Goal: Information Seeking & Learning: Stay updated

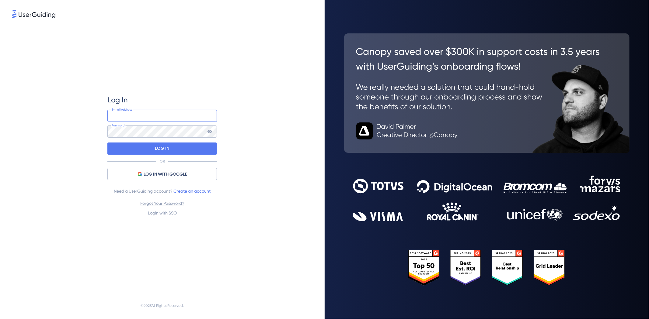
type input "[PERSON_NAME][EMAIL_ADDRESS][PERSON_NAME][DOMAIN_NAME]"
click at [187, 120] on input "[PERSON_NAME][EMAIL_ADDRESS][PERSON_NAME][DOMAIN_NAME]" at bounding box center [161, 116] width 109 height 12
click at [273, 141] on div "Log In [PERSON_NAME][EMAIL_ADDRESS][PERSON_NAME][DOMAIN_NAME] E-mail Address Pa…" at bounding box center [162, 155] width 300 height 273
click at [203, 144] on div "LOG IN" at bounding box center [161, 149] width 109 height 12
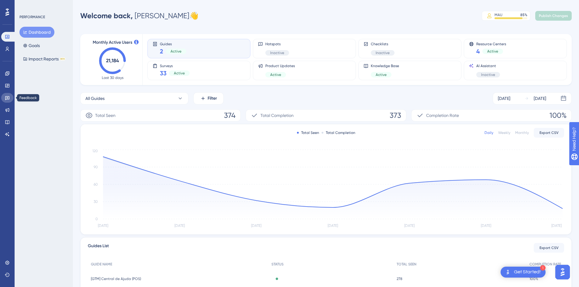
click at [7, 99] on icon at bounding box center [7, 97] width 5 height 5
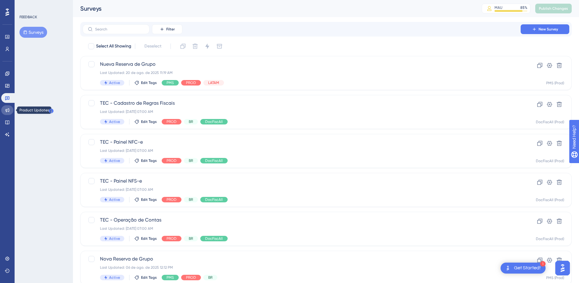
click at [7, 110] on icon at bounding box center [7, 110] width 5 height 5
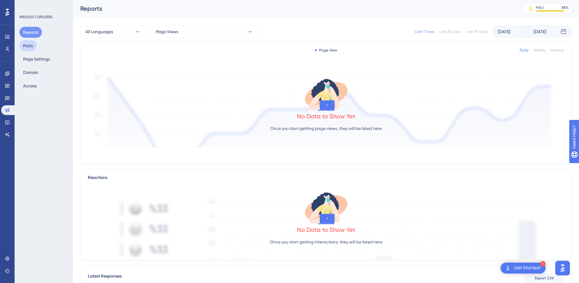
click at [30, 45] on button "Posts" at bounding box center [27, 45] width 17 height 11
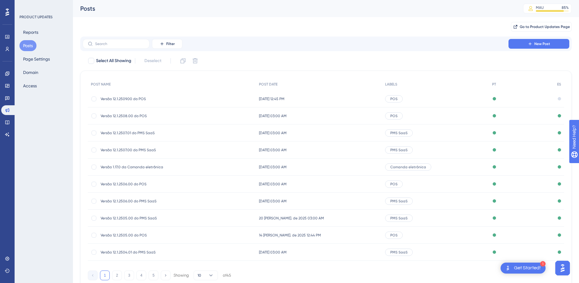
click at [141, 97] on span "Versão 12.1.2509.00 do POS" at bounding box center [149, 98] width 97 height 5
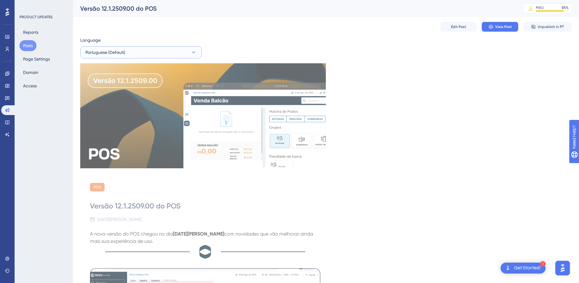
click at [171, 51] on button "Portuguese (Default)" at bounding box center [141, 52] width 122 height 12
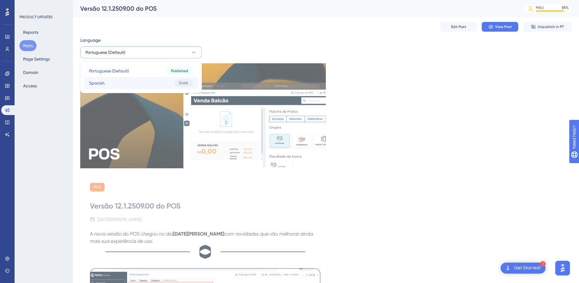
click at [158, 80] on button "Spanish Spanish Draft" at bounding box center [141, 83] width 114 height 12
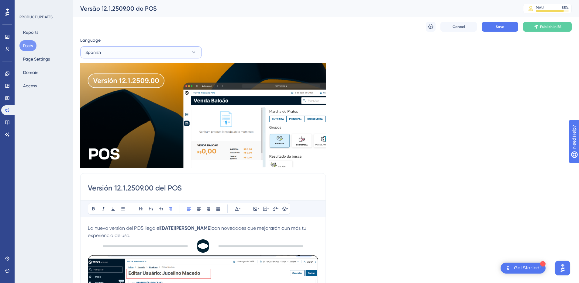
click at [140, 49] on button "Spanish" at bounding box center [141, 52] width 122 height 12
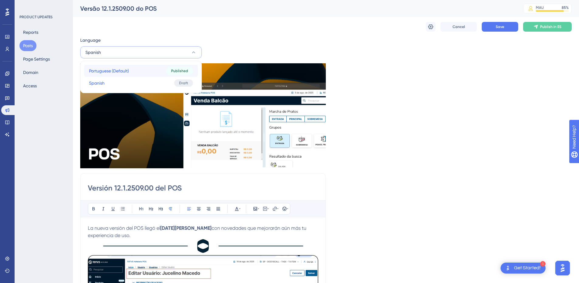
click at [123, 71] on span "Portuguese (Default)" at bounding box center [109, 70] width 40 height 7
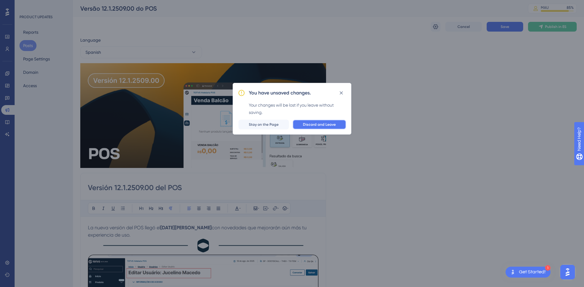
click at [336, 122] on button "Discard and Leave" at bounding box center [320, 125] width 54 height 10
